Goal: Check status

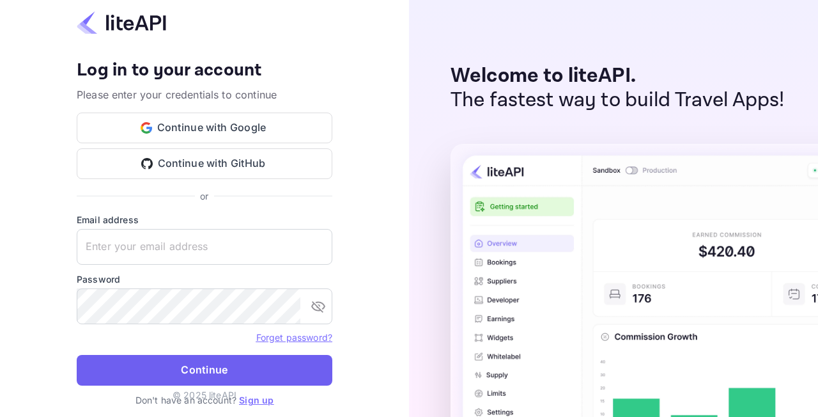
type input "adminpassword_support@yandex-team.ru"
click at [194, 360] on button "Continue" at bounding box center [205, 370] width 256 height 31
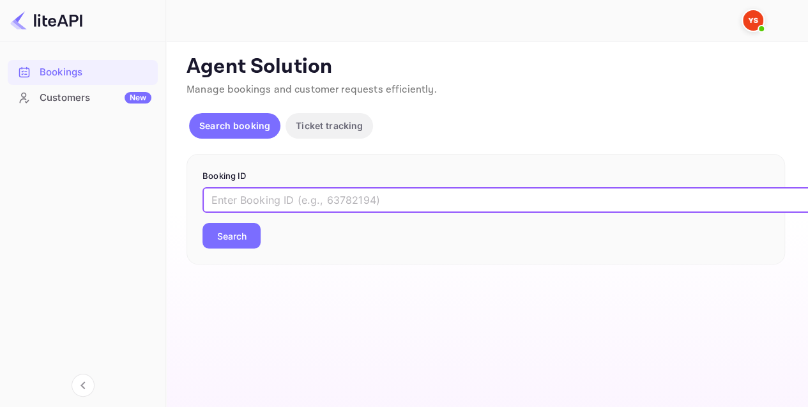
click at [257, 187] on input "text" at bounding box center [522, 200] width 639 height 26
paste input "9057959"
type input "9057959"
click at [245, 247] on button "Search" at bounding box center [232, 236] width 58 height 26
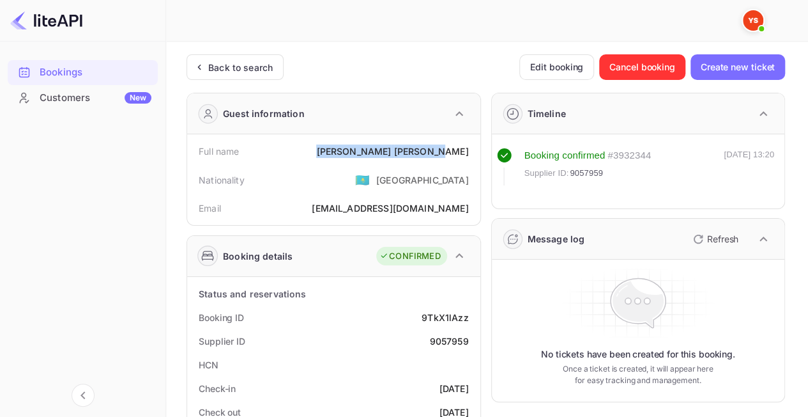
drag, startPoint x: 364, startPoint y: 150, endPoint x: 472, endPoint y: 151, distance: 107.4
click at [472, 151] on div "Full name [PERSON_NAME]" at bounding box center [333, 151] width 283 height 24
copy div "[PERSON_NAME]"
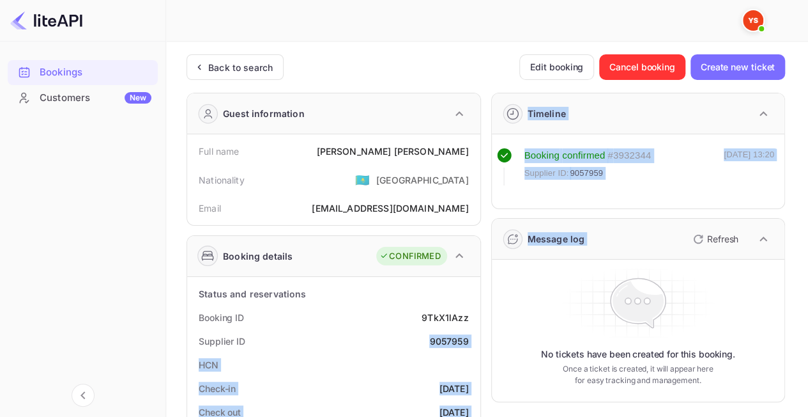
drag, startPoint x: 445, startPoint y: 341, endPoint x: 484, endPoint y: 342, distance: 39.6
click at [460, 330] on div "Supplier ID 9057959" at bounding box center [333, 341] width 283 height 24
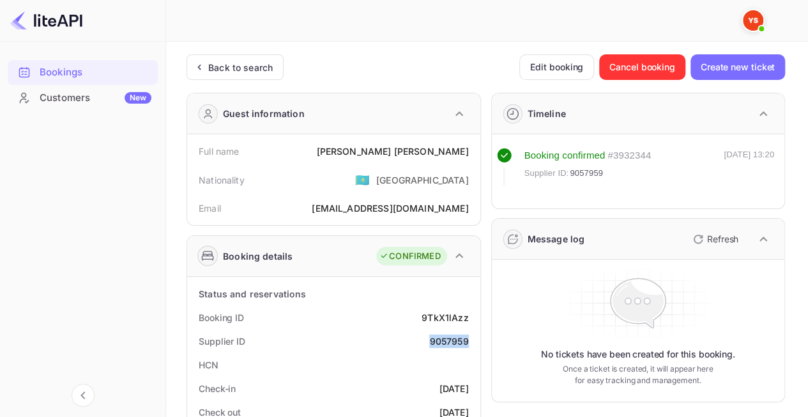
drag, startPoint x: 426, startPoint y: 339, endPoint x: 473, endPoint y: 339, distance: 47.3
click at [473, 339] on div "Supplier ID 9057959" at bounding box center [333, 341] width 283 height 24
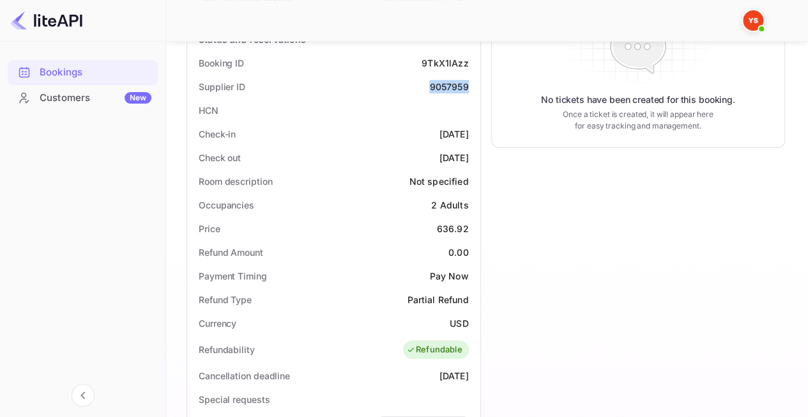
scroll to position [256, 0]
drag, startPoint x: 437, startPoint y: 227, endPoint x: 470, endPoint y: 229, distance: 32.6
click at [470, 229] on div "Price 636.92" at bounding box center [333, 227] width 283 height 24
copy div "636.92"
